Goal: Use online tool/utility: Use online tool/utility

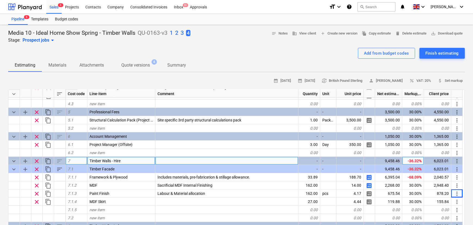
scroll to position [154, 0]
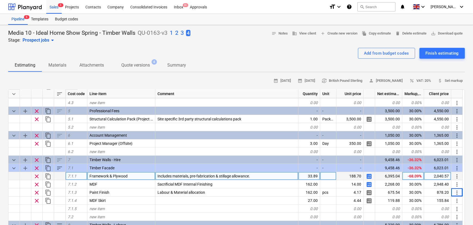
click at [441, 176] on div "2,040.57" at bounding box center [437, 176] width 27 height 8
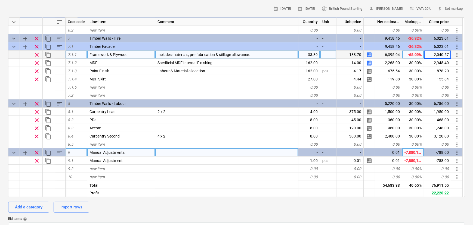
scroll to position [74, 0]
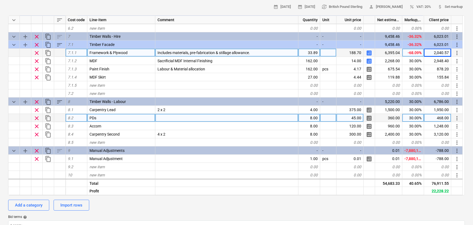
click at [308, 119] on div "8.00" at bounding box center [309, 118] width 22 height 8
type input "16"
type textarea "x"
click at [307, 121] on div "16.00" at bounding box center [309, 118] width 22 height 8
type input "12"
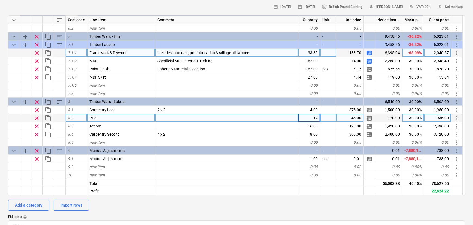
type textarea "x"
type input "12"
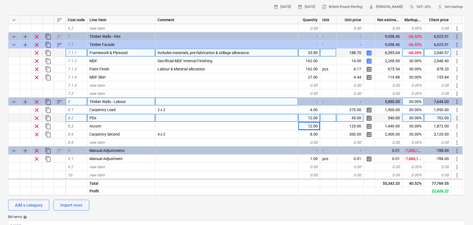
click at [433, 102] on div "7,644.00" at bounding box center [437, 102] width 27 height 8
click at [433, 65] on div "2,948.40" at bounding box center [437, 61] width 27 height 8
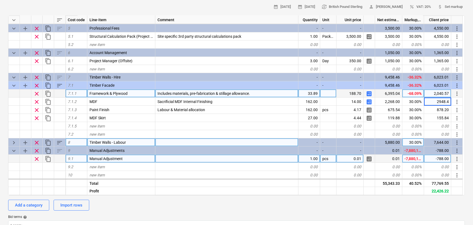
click at [15, 142] on span "keyboard_arrow_right" at bounding box center [14, 142] width 7 height 7
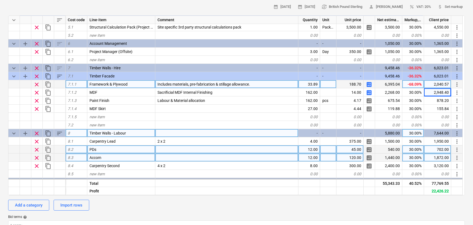
scroll to position [188, 0]
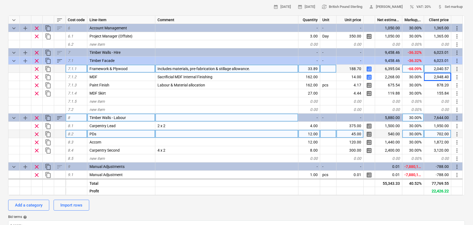
click at [443, 118] on div "7,644.00" at bounding box center [437, 118] width 27 height 8
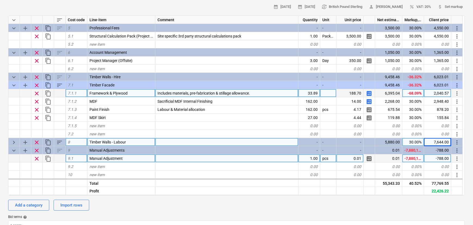
scroll to position [163, 0]
click at [440, 143] on div "7,644.00" at bounding box center [437, 142] width 27 height 8
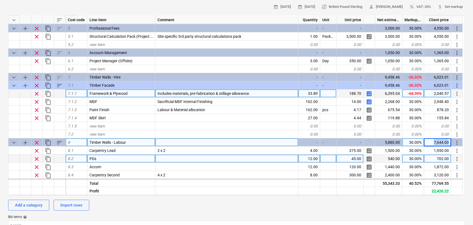
click at [440, 143] on div "7,644.00" at bounding box center [437, 142] width 27 height 8
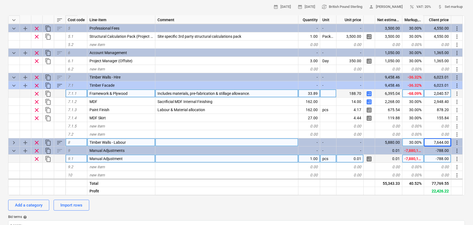
click at [440, 143] on div "7,644.00" at bounding box center [437, 142] width 27 height 8
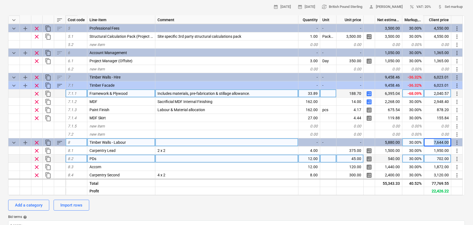
click at [440, 143] on div "7,644.00" at bounding box center [437, 142] width 27 height 8
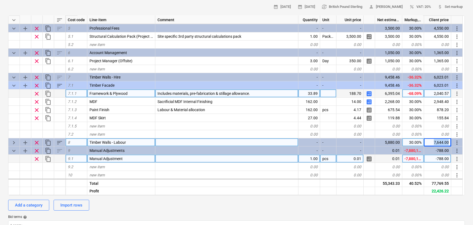
click at [440, 143] on div "7,644.00" at bounding box center [437, 142] width 27 height 8
type textarea "x"
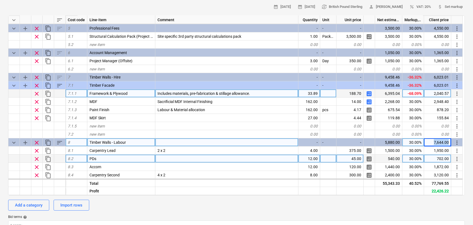
copy div "7,644.00 more_vert clear content_copy"
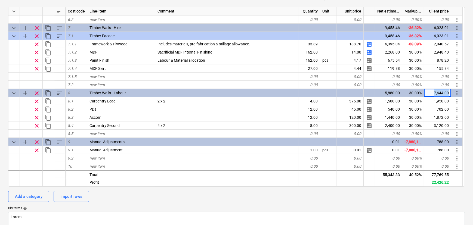
scroll to position [99, 0]
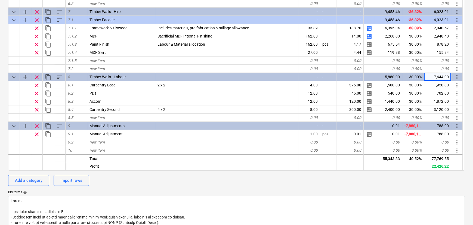
click at [415, 182] on div "Add a category Import rows" at bounding box center [236, 180] width 456 height 11
click at [437, 159] on div "77,769.55" at bounding box center [437, 158] width 27 height 8
copy div "77,769.55"
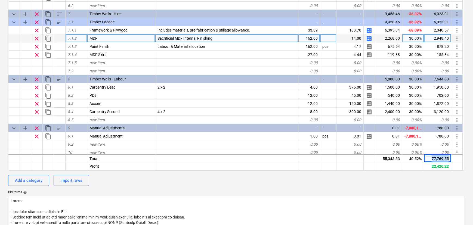
scroll to position [204, 0]
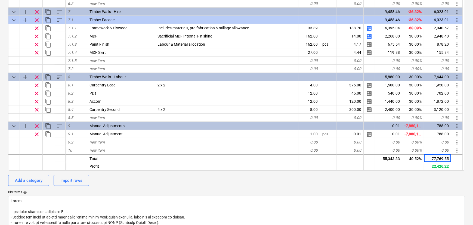
click at [313, 184] on div "Add a category Import rows" at bounding box center [236, 180] width 456 height 11
